Goal: Information Seeking & Learning: Understand process/instructions

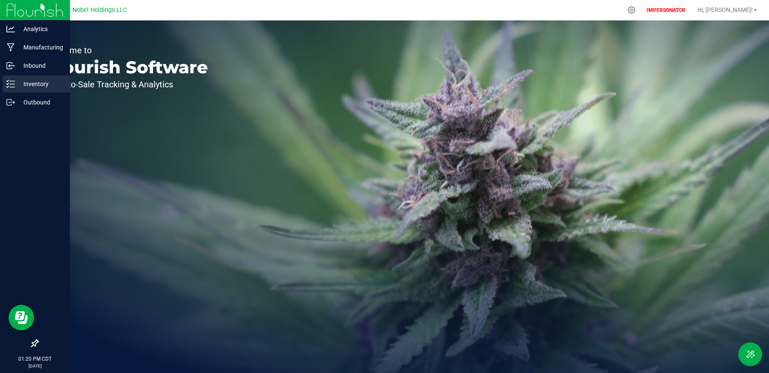
click at [38, 86] on p "Inventory" at bounding box center [40, 84] width 51 height 10
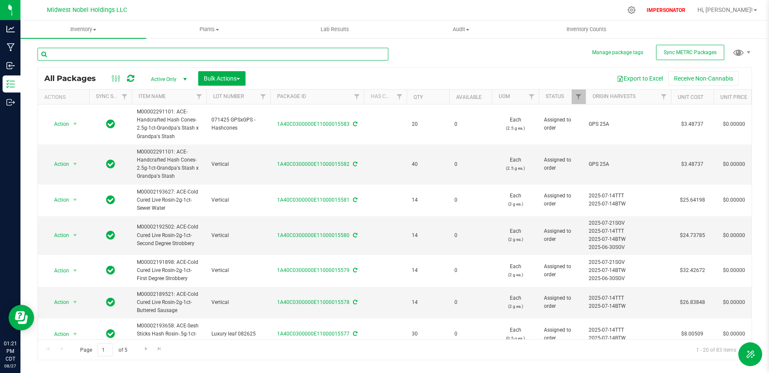
click at [171, 55] on input "text" at bounding box center [213, 54] width 351 height 13
paste input "1A40C0300000E11000015556"
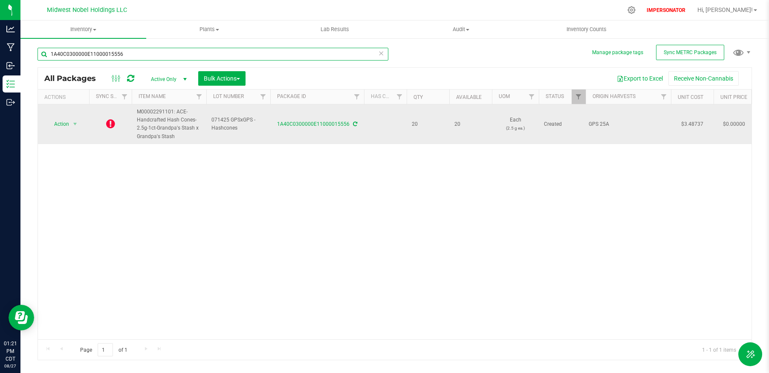
type input "1A40C0300000E11000015556"
click at [110, 121] on icon at bounding box center [110, 124] width 9 height 10
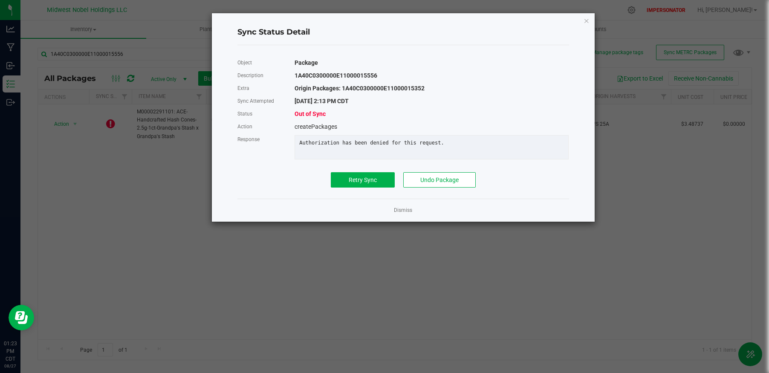
click at [393, 90] on div "Origin Packages: 1A40C0300000E11000015352" at bounding box center [431, 88] width 287 height 13
copy div "1A40C0300000E11000015352"
click at [402, 208] on link "Dismiss" at bounding box center [403, 210] width 18 height 7
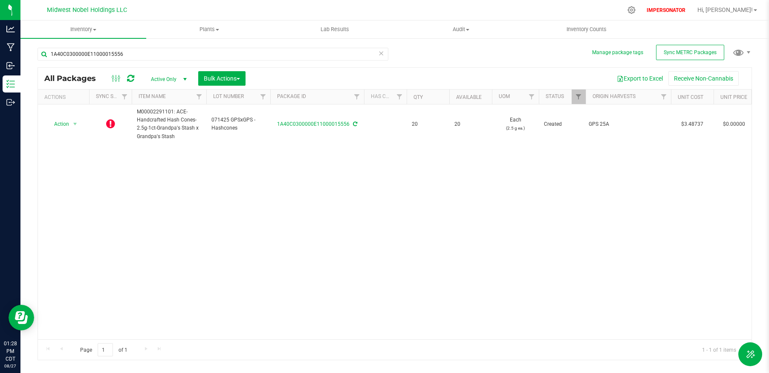
click at [132, 75] on icon at bounding box center [130, 78] width 7 height 9
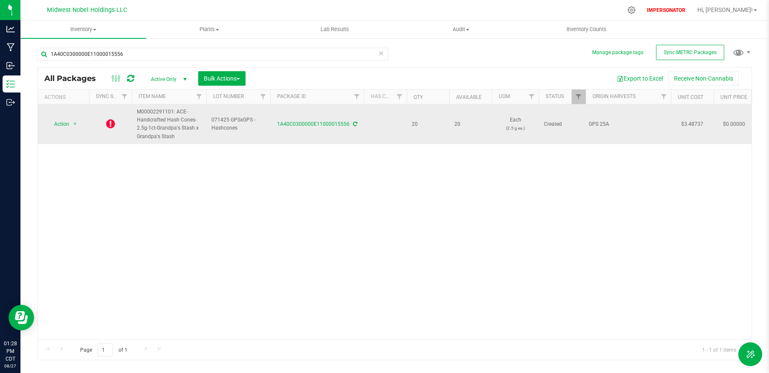
click at [111, 123] on icon at bounding box center [110, 124] width 9 height 10
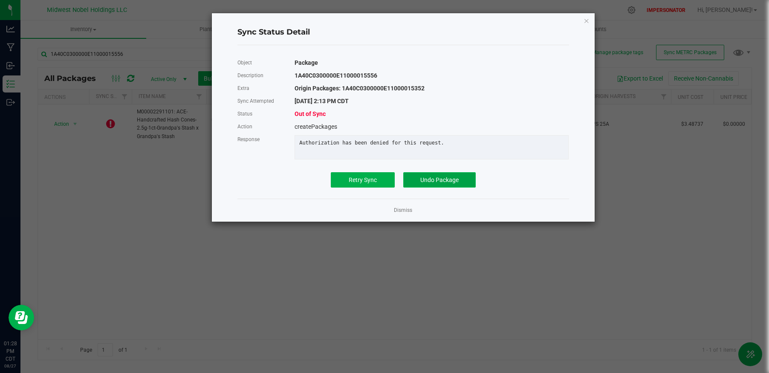
click at [453, 183] on button "Undo Package" at bounding box center [439, 179] width 72 height 15
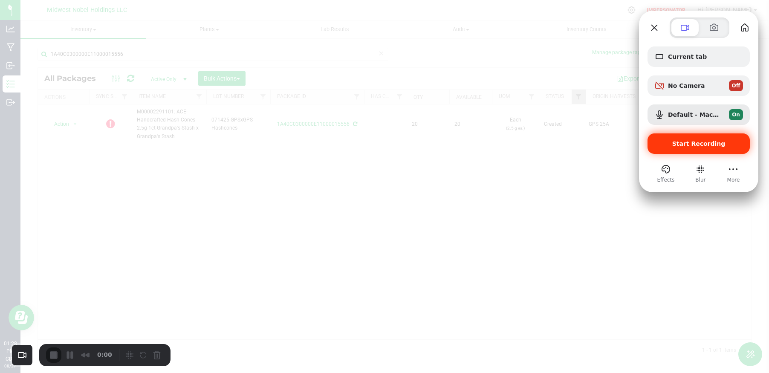
click at [681, 147] on span "Start Recording" at bounding box center [698, 143] width 53 height 7
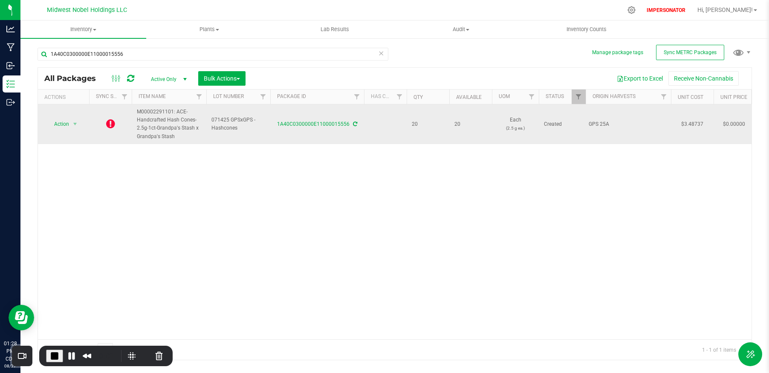
click at [110, 124] on icon at bounding box center [110, 124] width 9 height 10
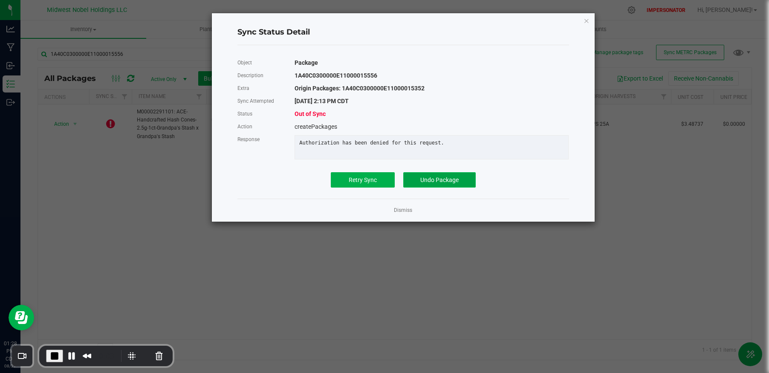
click at [414, 181] on button "Undo Package" at bounding box center [439, 179] width 72 height 15
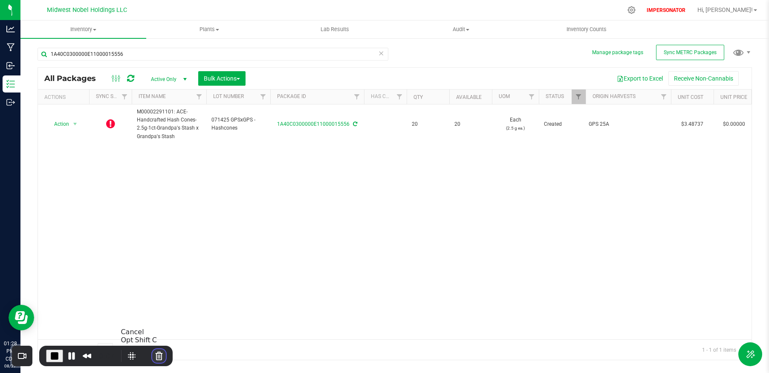
click at [157, 354] on button "Cancel Recording" at bounding box center [159, 356] width 14 height 14
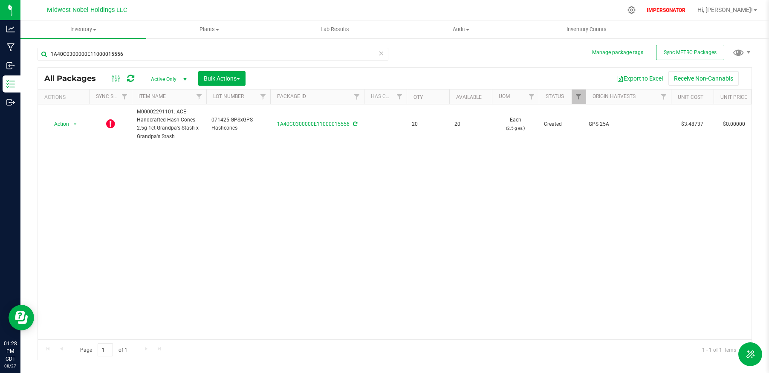
click at [423, 260] on div "Action Action Edit attributes Global inventory Lock package Print package label…" at bounding box center [395, 221] width 714 height 235
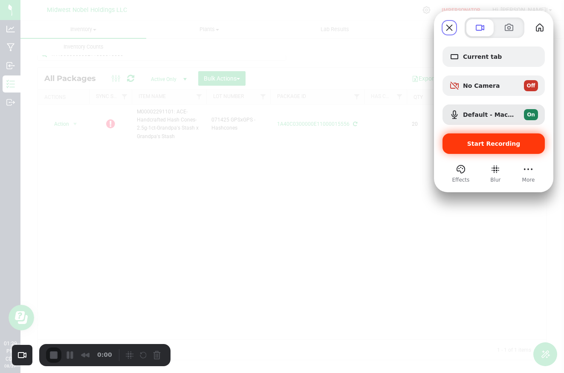
click at [494, 147] on div "Start Recording" at bounding box center [494, 143] width 102 height 20
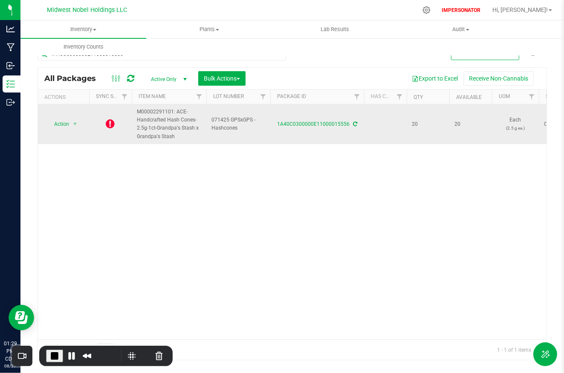
click at [111, 122] on icon at bounding box center [110, 124] width 9 height 10
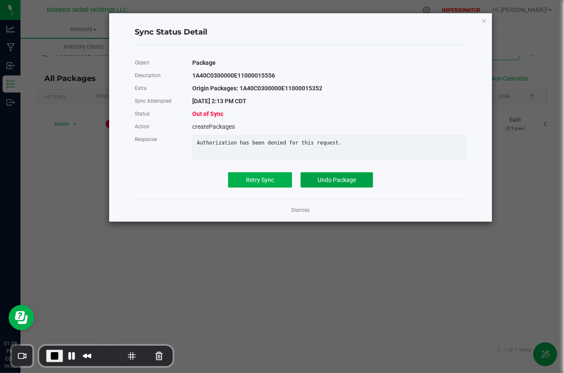
click at [319, 183] on button "Undo Package" at bounding box center [337, 179] width 72 height 15
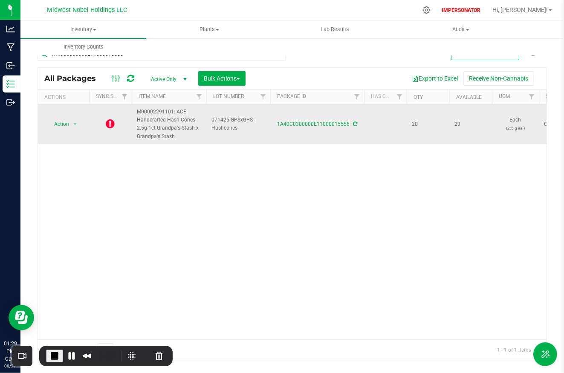
click at [107, 125] on icon at bounding box center [110, 124] width 9 height 10
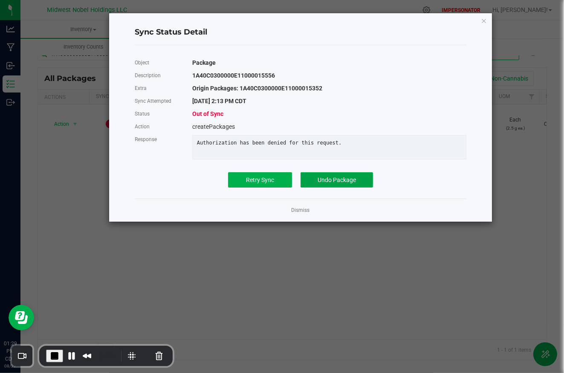
click at [342, 182] on span "Undo Package" at bounding box center [337, 179] width 38 height 7
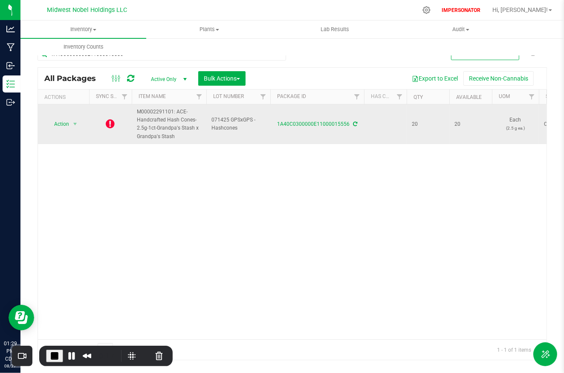
click at [112, 119] on icon at bounding box center [110, 124] width 9 height 10
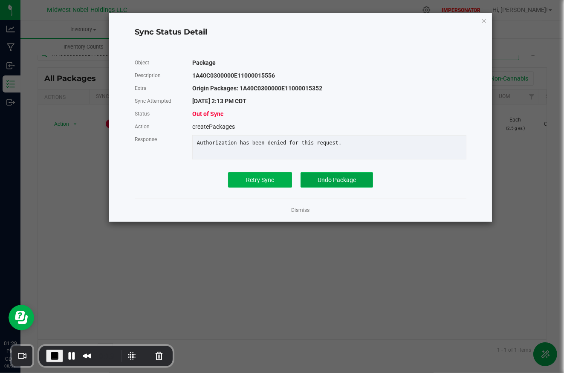
click at [337, 178] on span "Undo Package" at bounding box center [337, 179] width 38 height 7
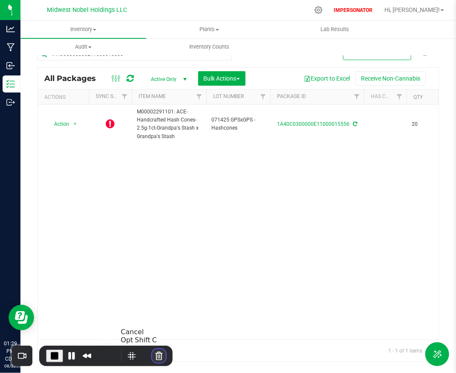
click at [159, 356] on button "Cancel Recording" at bounding box center [159, 356] width 14 height 14
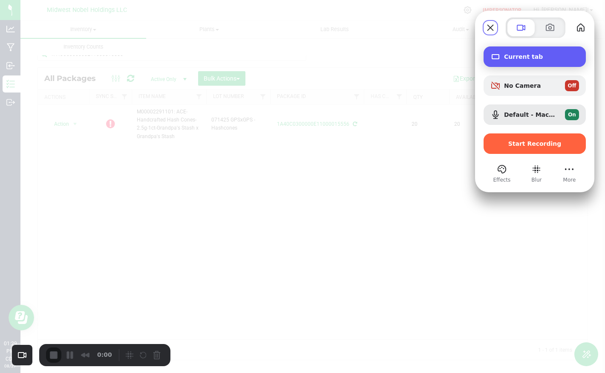
click at [517, 56] on span "Current tab" at bounding box center [541, 56] width 75 height 7
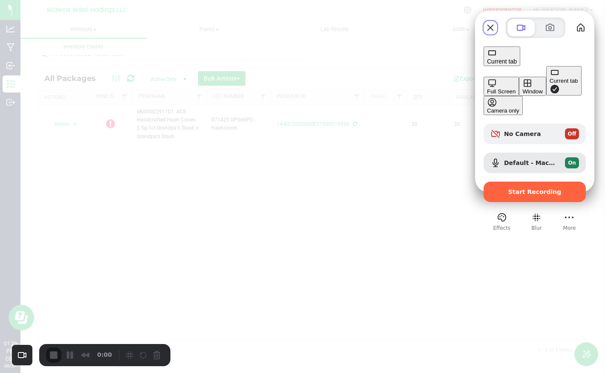
click at [523, 88] on div "Window" at bounding box center [533, 91] width 20 height 6
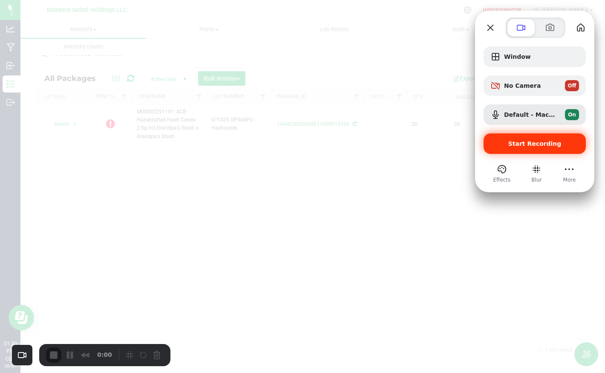
click at [518, 152] on div "Start Recording" at bounding box center [535, 143] width 102 height 20
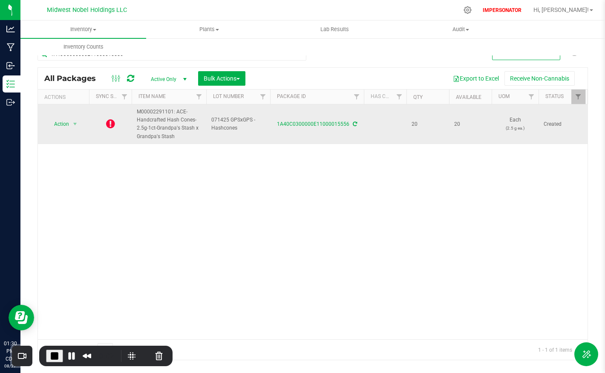
click at [107, 124] on icon at bounding box center [110, 124] width 9 height 10
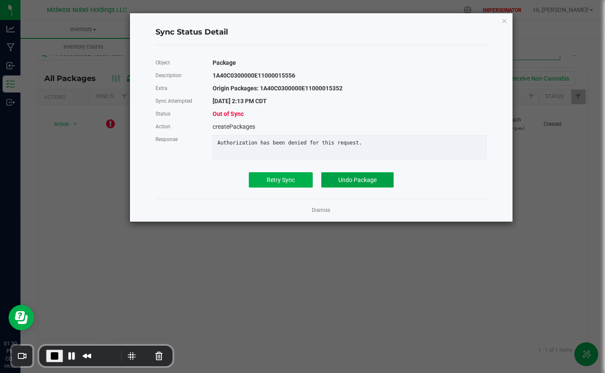
click at [359, 177] on span "Undo Package" at bounding box center [357, 179] width 38 height 7
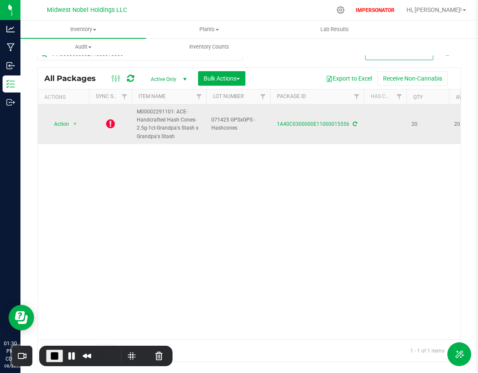
click at [108, 125] on icon at bounding box center [110, 124] width 9 height 10
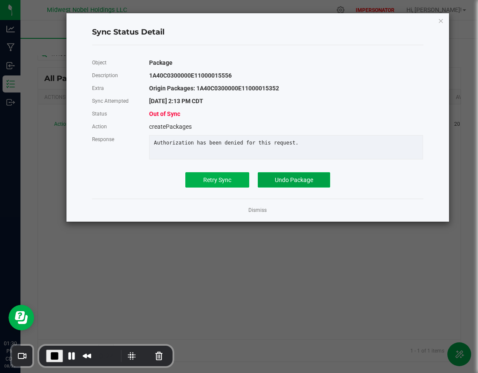
click at [289, 177] on span "Undo Package" at bounding box center [294, 179] width 38 height 7
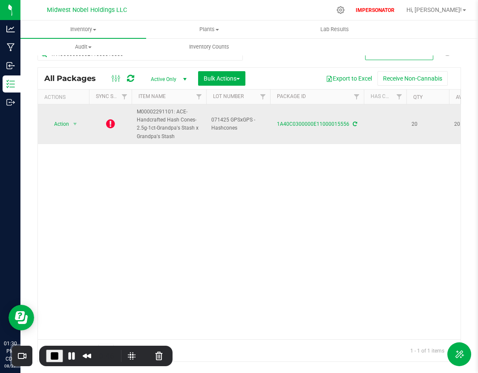
click at [111, 126] on icon at bounding box center [110, 124] width 9 height 10
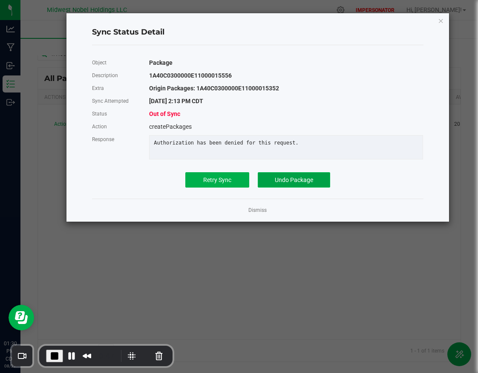
click at [277, 179] on span "Undo Package" at bounding box center [294, 179] width 38 height 7
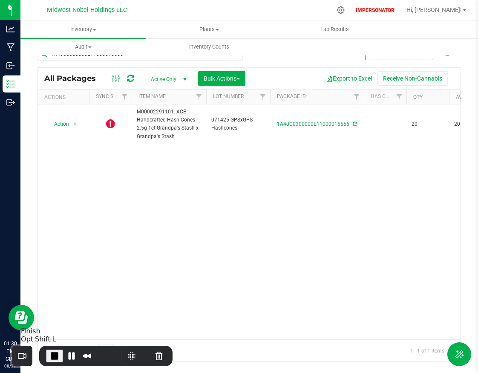
click at [53, 357] on span "End Recording" at bounding box center [54, 356] width 10 height 10
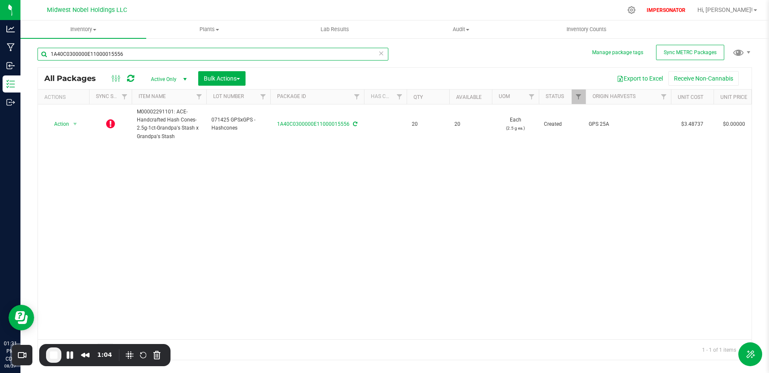
click at [160, 57] on input "1A40C0300000E11000015556" at bounding box center [213, 54] width 351 height 13
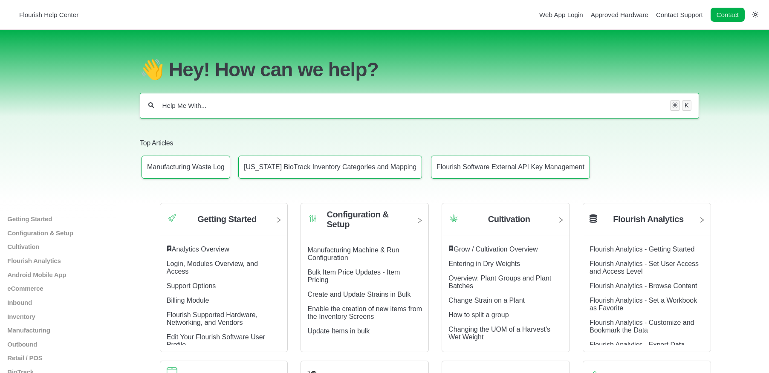
click at [188, 110] on input "Help Me With..." at bounding box center [412, 105] width 501 height 9
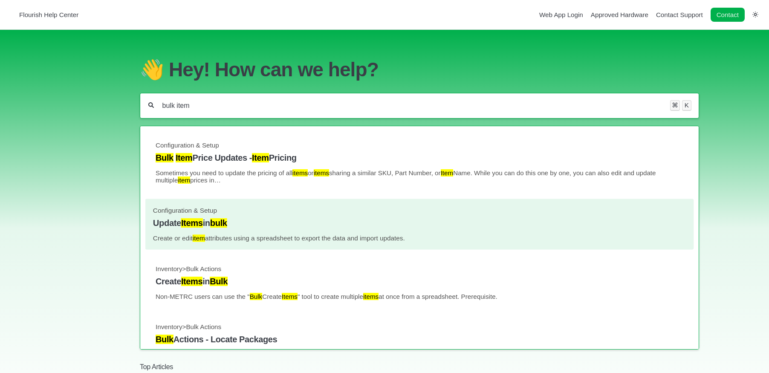
type input "bulk item"
click at [239, 225] on h4 "Update Items in bulk" at bounding box center [419, 223] width 533 height 10
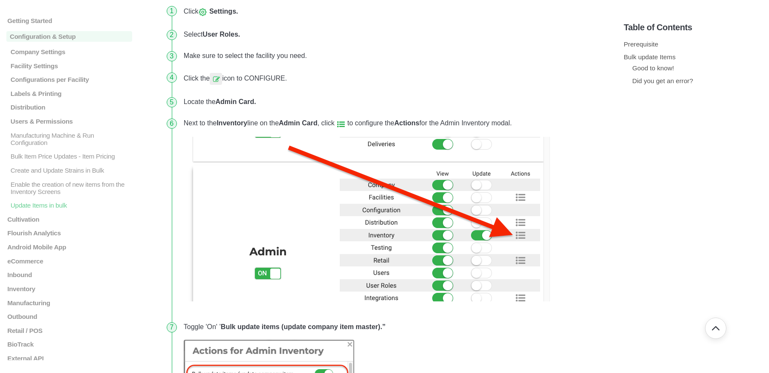
scroll to position [331, 0]
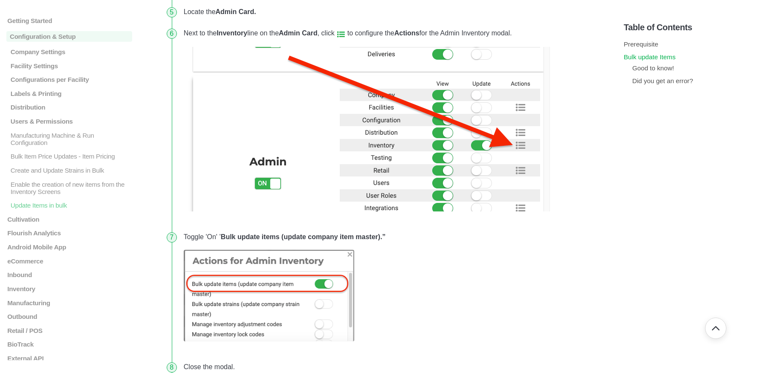
click at [643, 58] on link "Bulk update Items" at bounding box center [650, 56] width 52 height 7
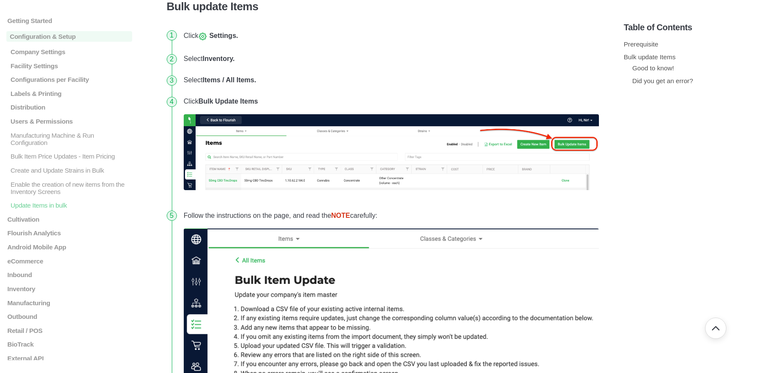
click at [324, 78] on li "Select Items / All Items." at bounding box center [391, 79] width 422 height 21
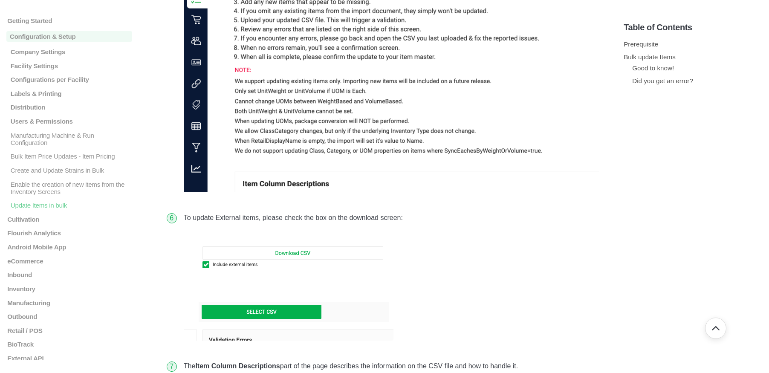
scroll to position [1176, 0]
